Goal: Download file/media

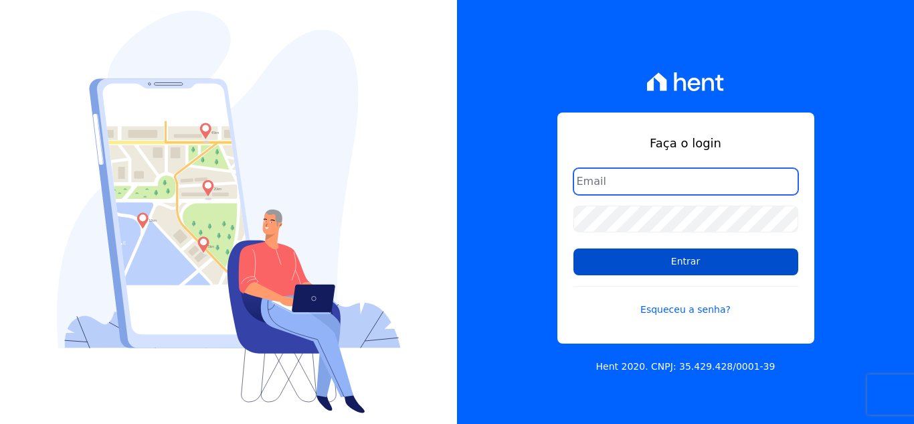
type input "[EMAIL_ADDRESS][DOMAIN_NAME]"
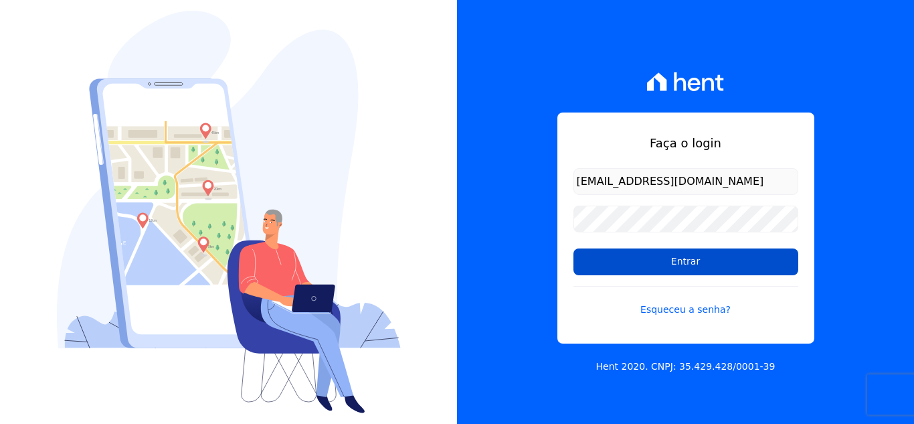
click at [670, 270] on input "Entrar" at bounding box center [685, 261] width 225 height 27
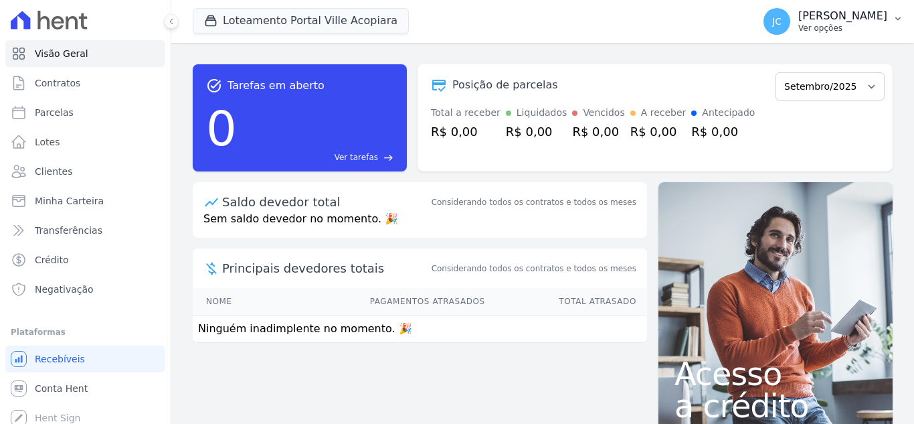
drag, startPoint x: 841, startPoint y: 21, endPoint x: 841, endPoint y: 29, distance: 8.7
click at [841, 21] on p "[PERSON_NAME]" at bounding box center [842, 15] width 89 height 13
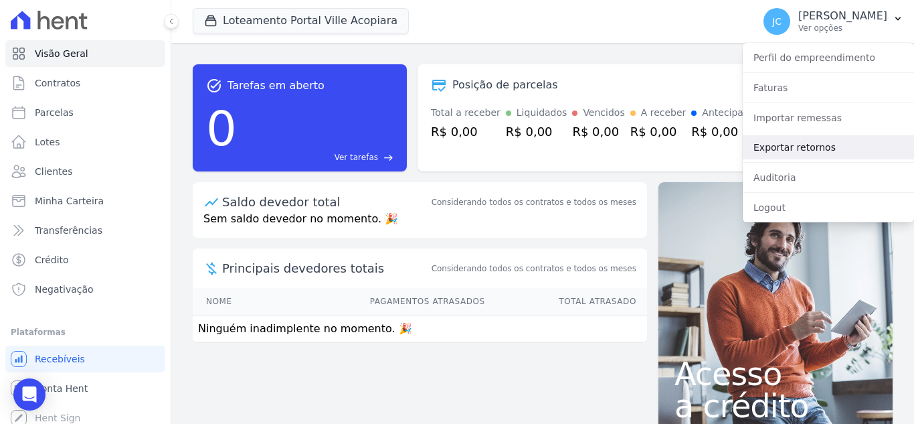
click at [813, 151] on link "Exportar retornos" at bounding box center [828, 147] width 171 height 24
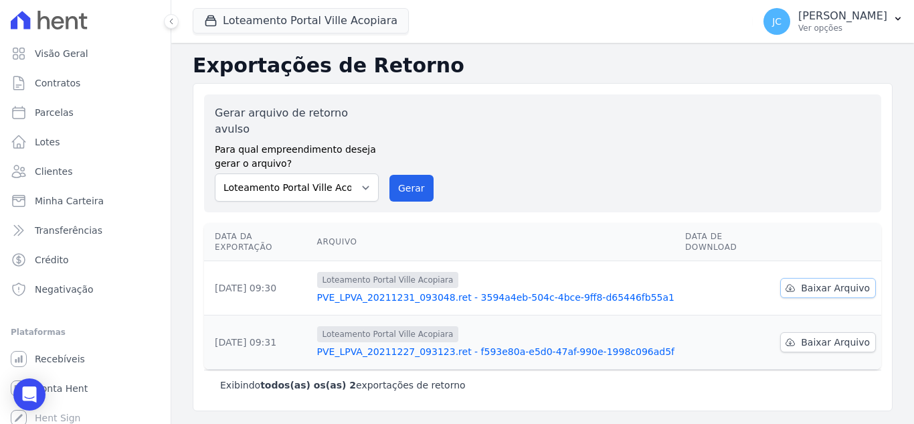
click at [835, 281] on span "Baixar Arquivo" at bounding box center [835, 287] width 69 height 13
click at [316, 19] on button "Loteamento Portal Ville Acopiara" at bounding box center [301, 20] width 216 height 25
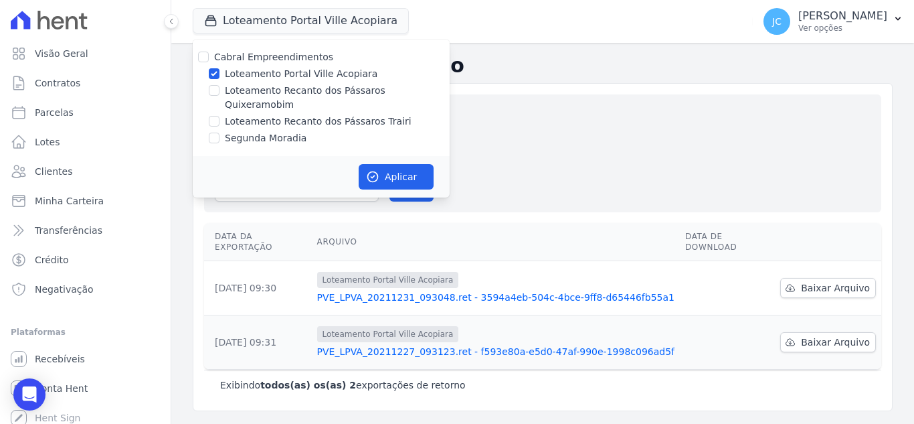
click at [254, 78] on label "Loteamento Portal Ville Acopiara" at bounding box center [301, 74] width 153 height 14
click at [219, 78] on input "Loteamento Portal Ville Acopiara" at bounding box center [214, 73] width 11 height 11
checkbox input "false"
click at [246, 92] on label "Loteamento Recanto dos Pássaros Quixeramobim" at bounding box center [337, 98] width 225 height 28
click at [219, 92] on input "Loteamento Recanto dos Pássaros Quixeramobim" at bounding box center [214, 90] width 11 height 11
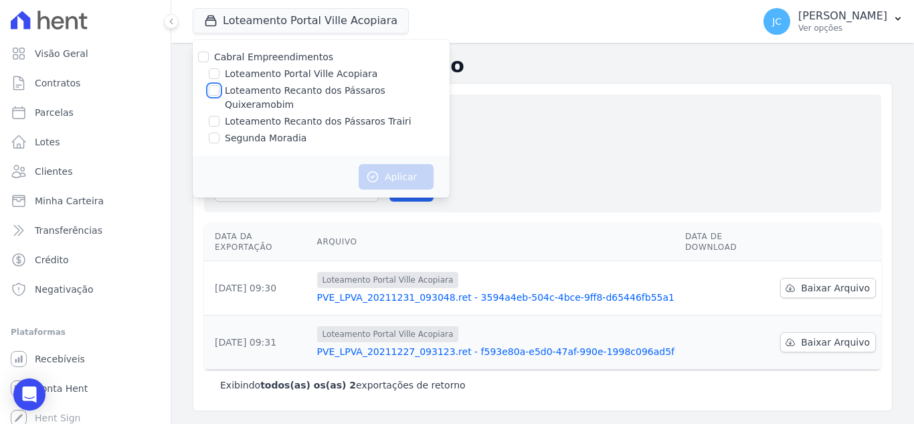
checkbox input "true"
click at [387, 164] on button "Aplicar" at bounding box center [396, 176] width 75 height 25
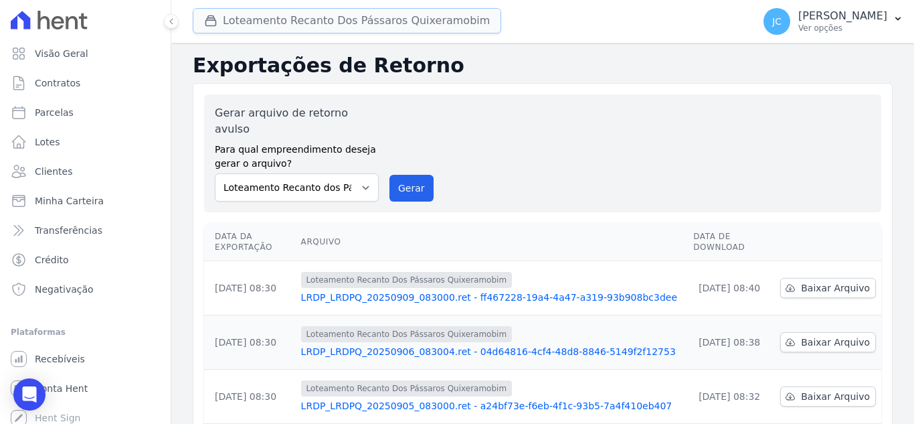
click at [347, 21] on button "Loteamento Recanto Dos Pássaros Quixeramobim" at bounding box center [347, 20] width 308 height 25
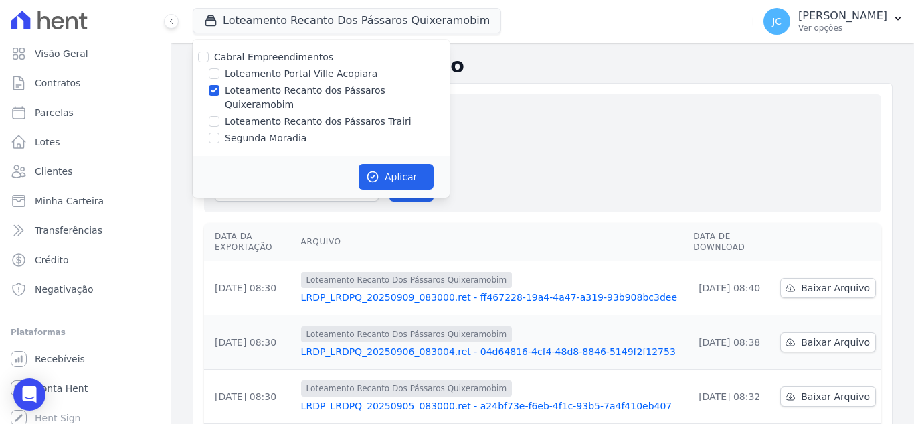
click at [255, 84] on label "Loteamento Recanto dos Pássaros Quixeramobim" at bounding box center [337, 98] width 225 height 28
click at [219, 85] on input "Loteamento Recanto dos Pássaros Quixeramobim" at bounding box center [214, 90] width 11 height 11
checkbox input "false"
click at [270, 72] on label "Loteamento Portal Ville Acopiara" at bounding box center [301, 74] width 153 height 14
click at [219, 72] on input "Loteamento Portal Ville Acopiara" at bounding box center [214, 73] width 11 height 11
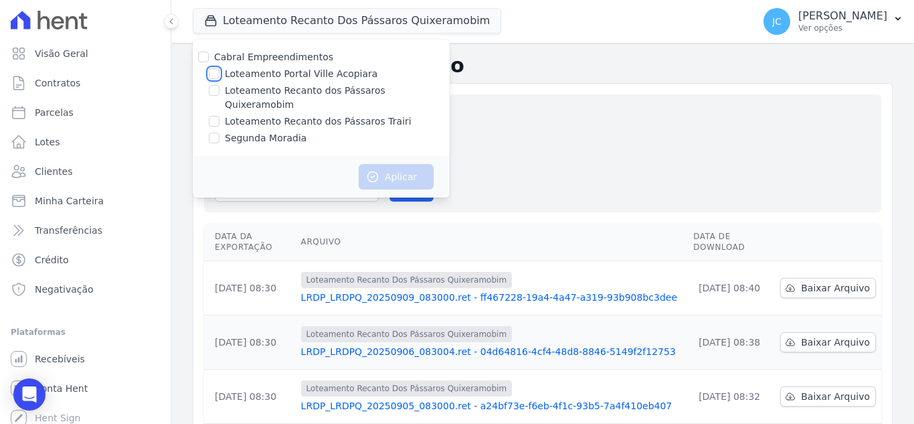
checkbox input "true"
click at [376, 169] on button "Aplicar" at bounding box center [396, 176] width 75 height 25
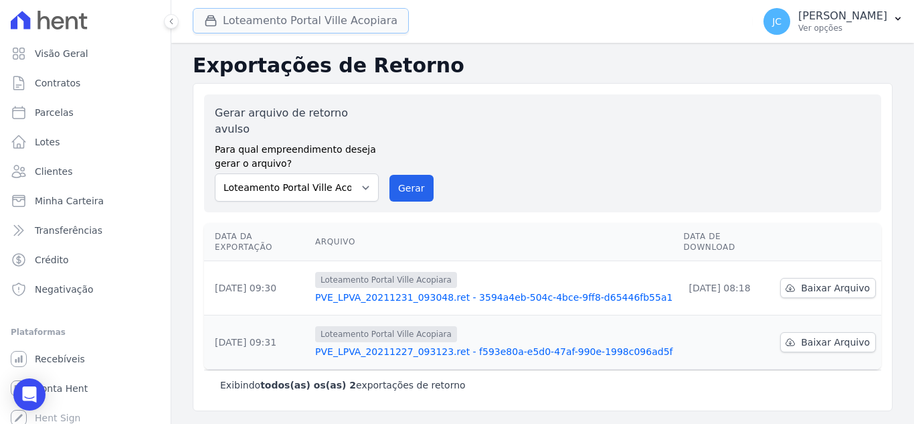
click at [312, 15] on button "Loteamento Portal Ville Acopiara" at bounding box center [301, 20] width 216 height 25
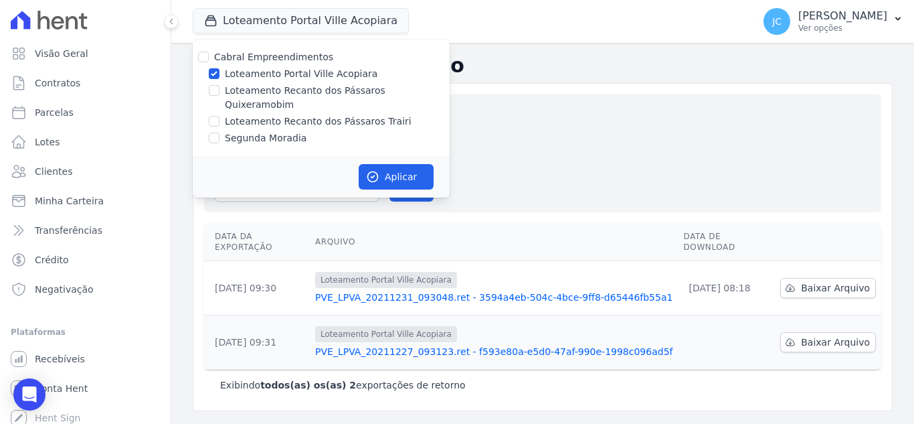
click at [240, 76] on label "Loteamento Portal Ville Acopiara" at bounding box center [301, 74] width 153 height 14
click at [219, 76] on input "Loteamento Portal Ville Acopiara" at bounding box center [214, 73] width 11 height 11
checkbox input "false"
click at [230, 92] on label "Loteamento Recanto dos Pássaros Quixeramobim" at bounding box center [337, 98] width 225 height 28
click at [219, 92] on input "Loteamento Recanto dos Pássaros Quixeramobim" at bounding box center [214, 90] width 11 height 11
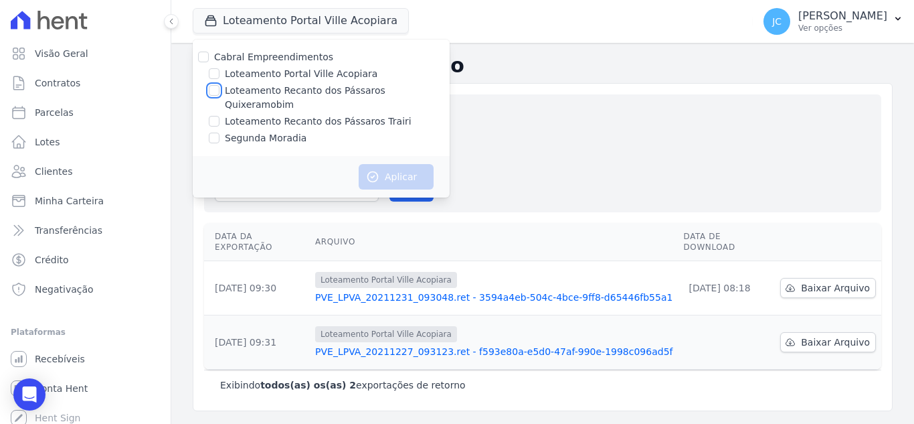
checkbox input "true"
click at [387, 164] on button "Aplicar" at bounding box center [396, 176] width 75 height 25
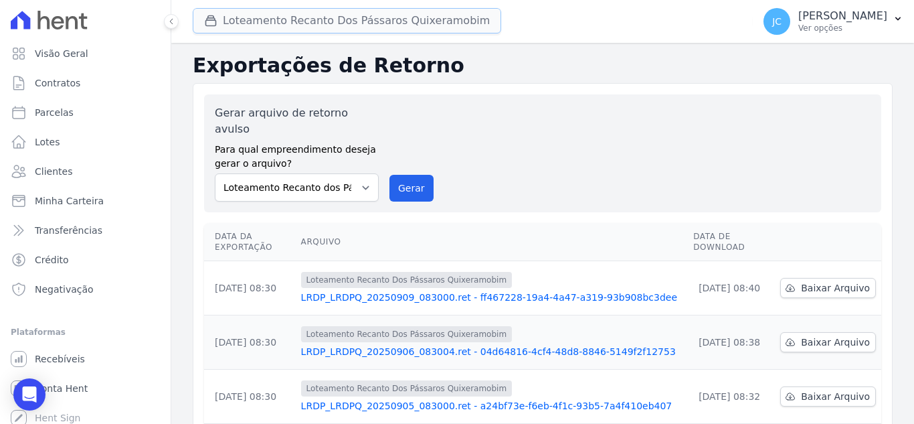
click at [318, 31] on button "Loteamento Recanto Dos Pássaros Quixeramobim" at bounding box center [347, 20] width 308 height 25
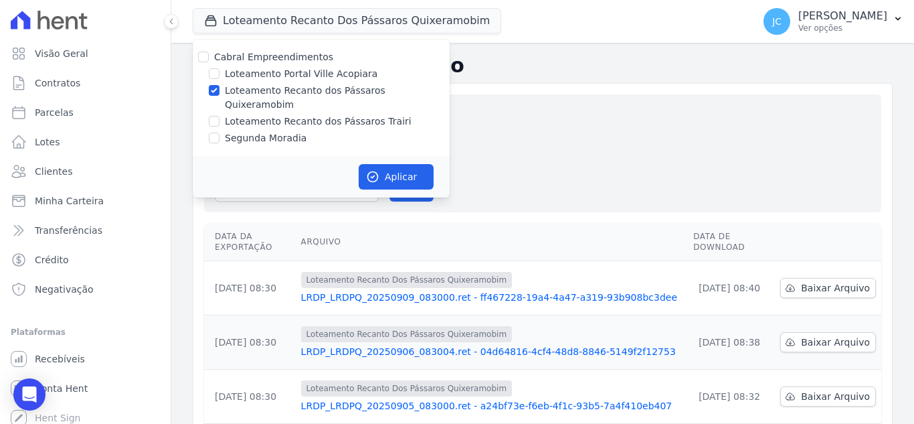
click at [224, 95] on div "Loteamento Recanto dos Pássaros Quixeramobim" at bounding box center [321, 98] width 257 height 28
click at [232, 90] on label "Loteamento Recanto dos Pássaros Quixeramobim" at bounding box center [337, 98] width 225 height 28
click at [219, 90] on input "Loteamento Recanto dos Pássaros Quixeramobim" at bounding box center [214, 90] width 11 height 11
checkbox input "false"
drag, startPoint x: 217, startPoint y: 109, endPoint x: 257, endPoint y: 107, distance: 39.5
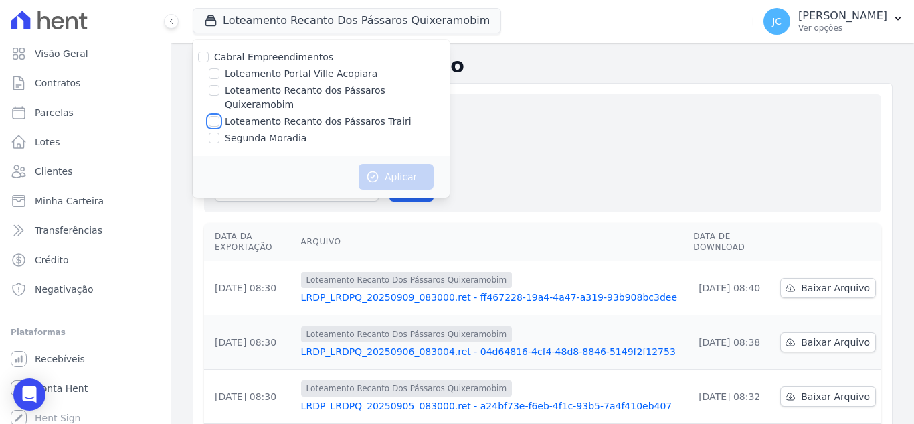
click at [218, 116] on input "Loteamento Recanto dos Pássaros Trairi" at bounding box center [214, 121] width 11 height 11
checkbox input "true"
click at [384, 164] on button "Aplicar" at bounding box center [396, 176] width 75 height 25
